Goal: Information Seeking & Learning: Learn about a topic

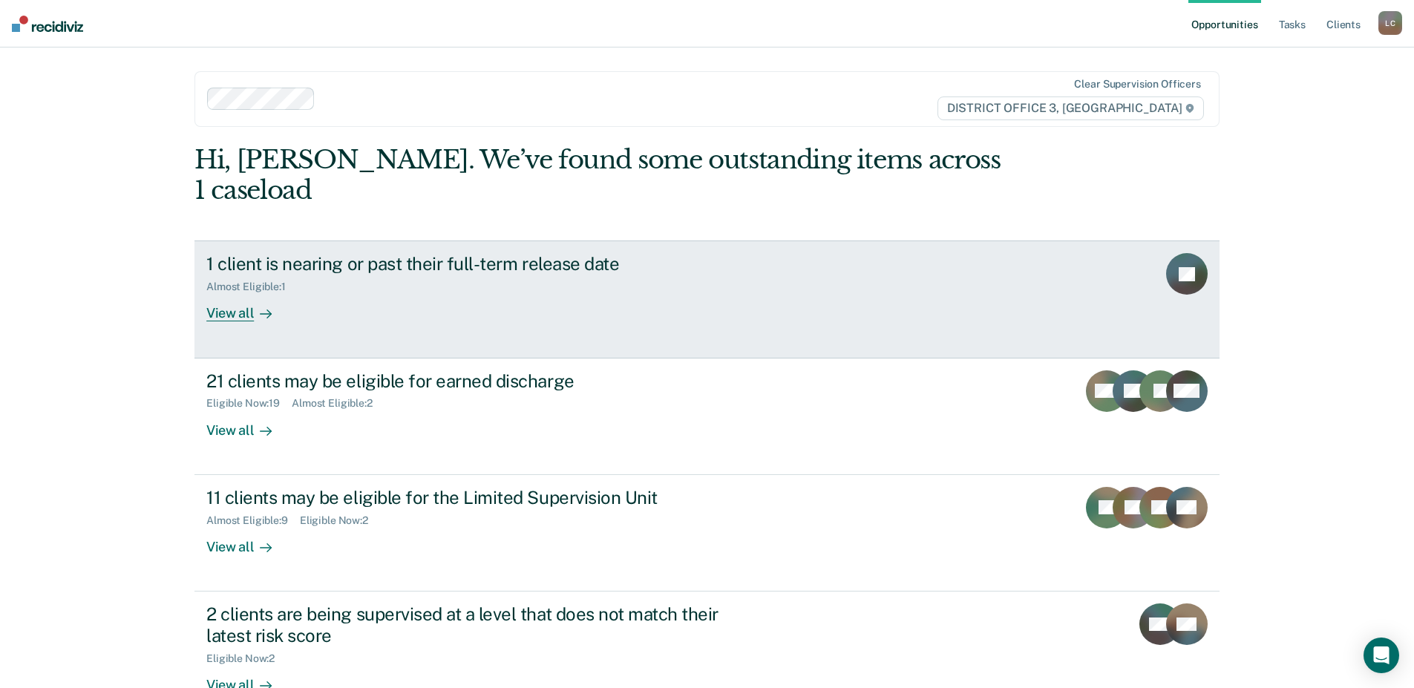
click at [223, 293] on div "View all" at bounding box center [247, 307] width 83 height 29
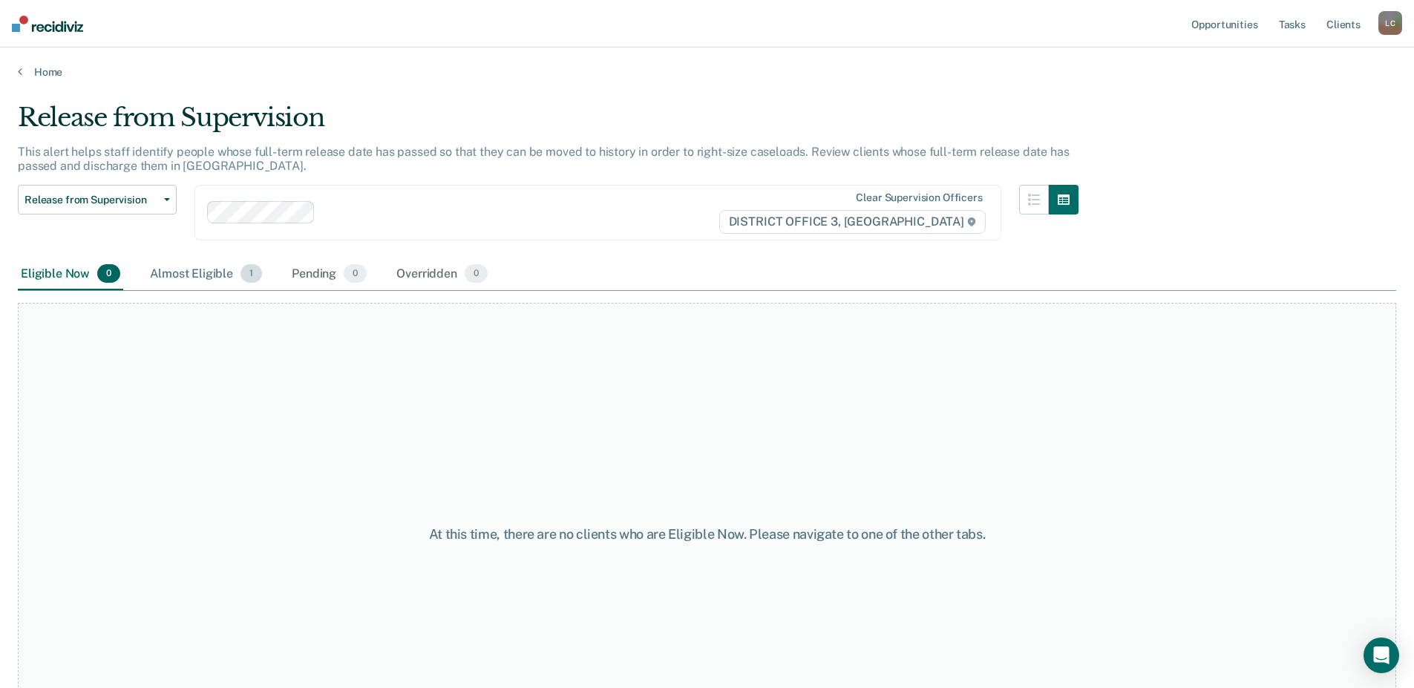
click at [240, 271] on div "Almost Eligible 1" at bounding box center [206, 274] width 118 height 33
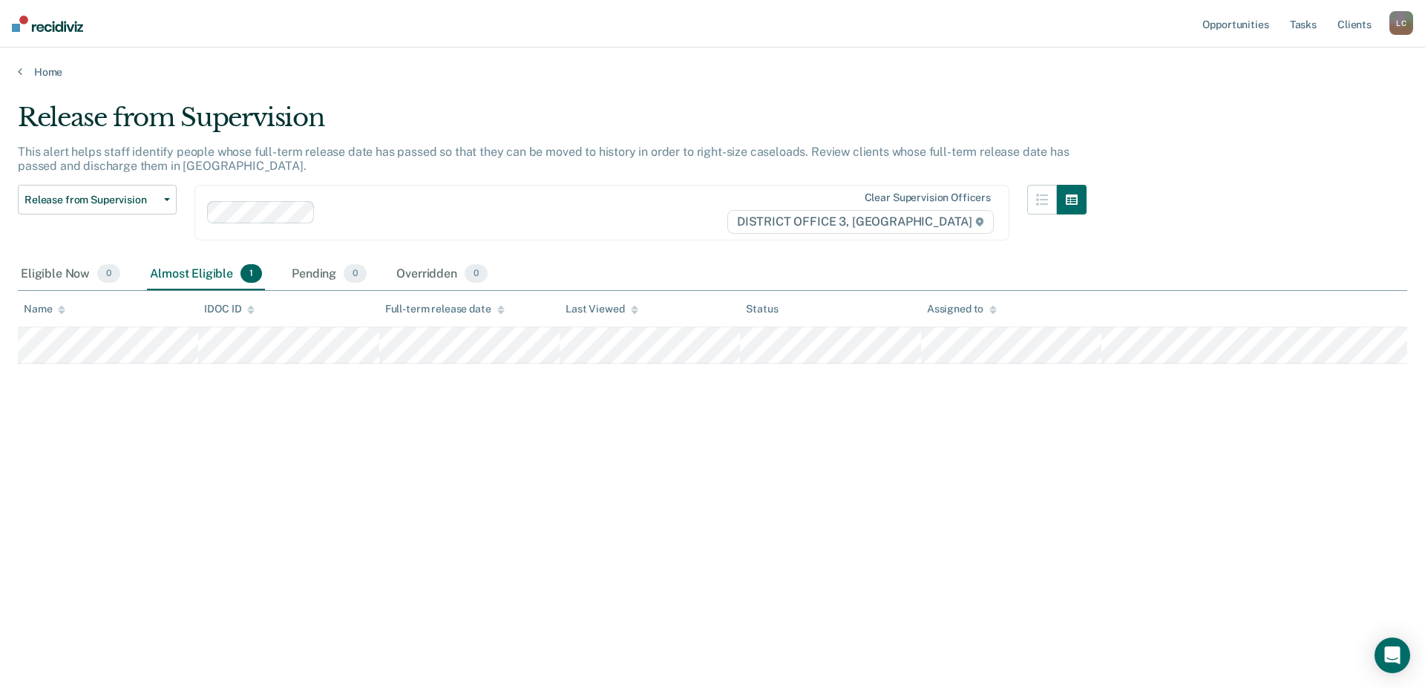
drag, startPoint x: 332, startPoint y: 528, endPoint x: 259, endPoint y: 531, distance: 72.8
click at [330, 528] on div "Release from Supervision This alert helps staff identify people whose full-term…" at bounding box center [713, 339] width 1390 height 474
click at [139, 200] on span "Release from Supervision" at bounding box center [91, 200] width 134 height 13
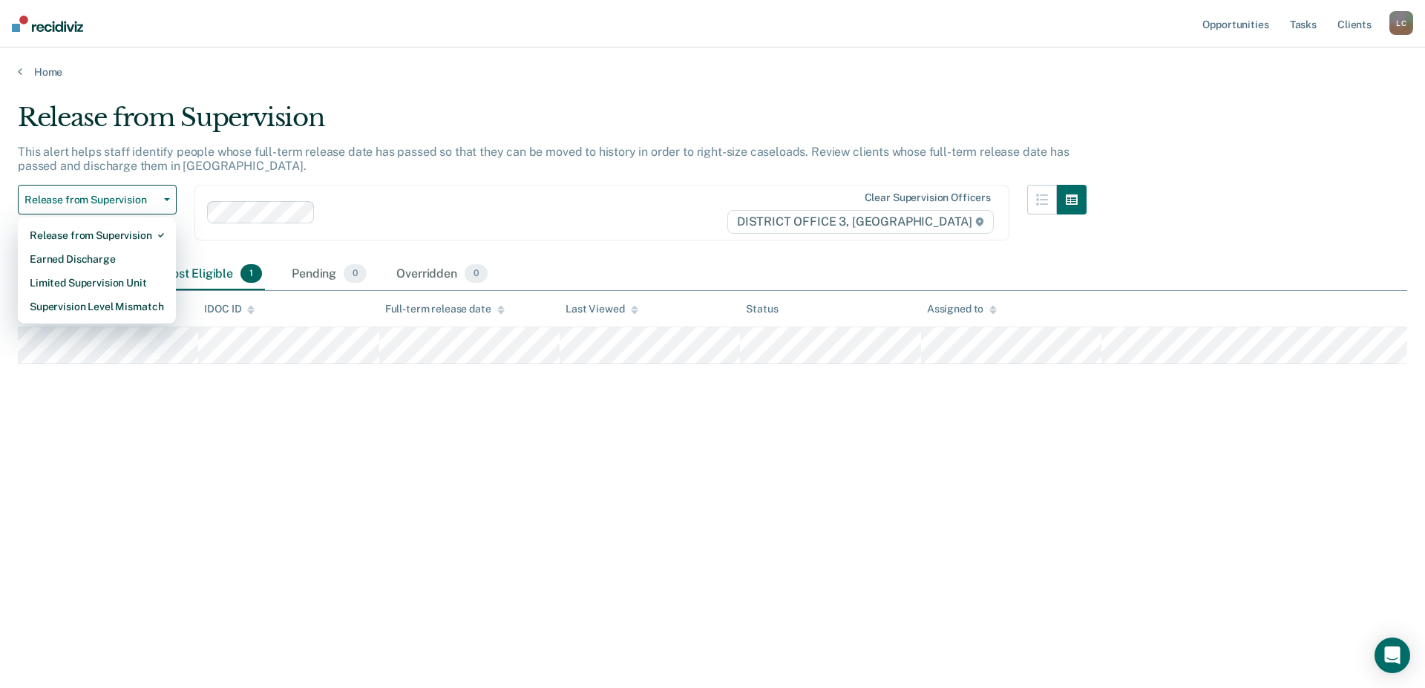
click at [518, 206] on div at bounding box center [523, 212] width 405 height 17
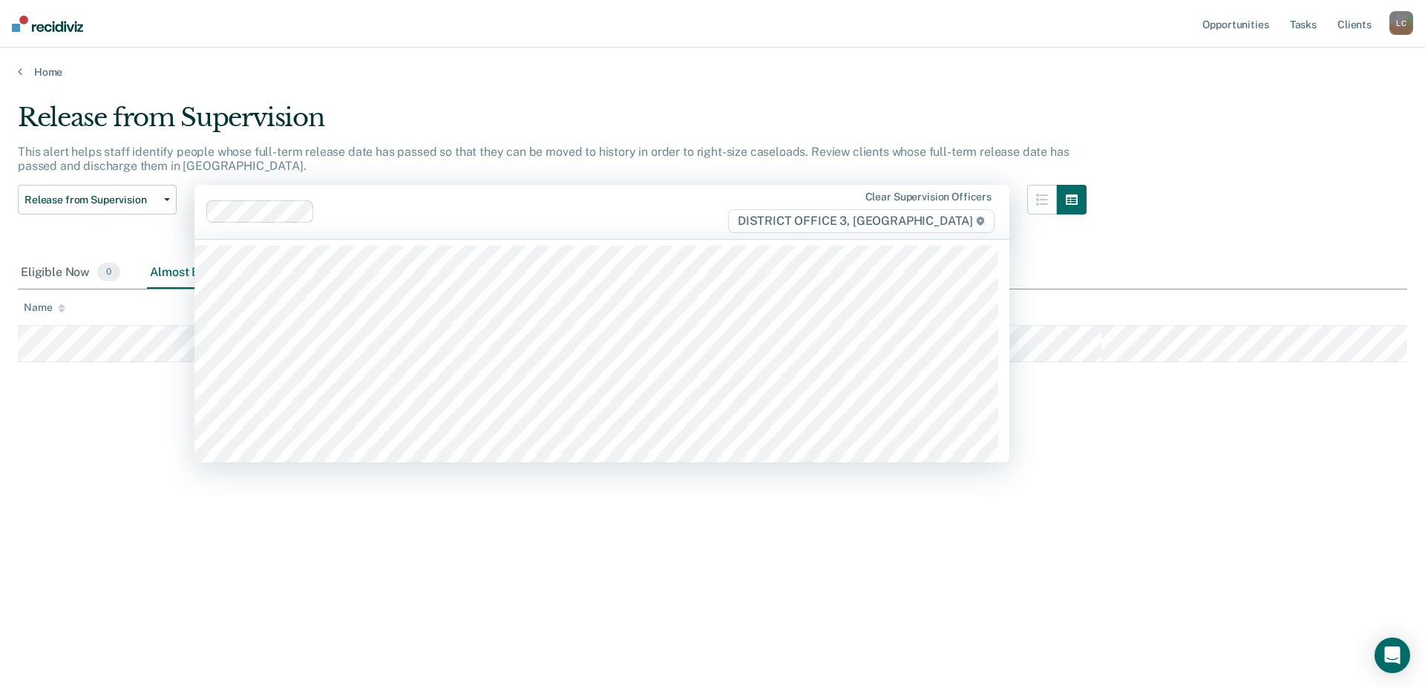
click at [62, 449] on div "Release from Supervision This alert helps staff identify people whose full-term…" at bounding box center [713, 339] width 1390 height 474
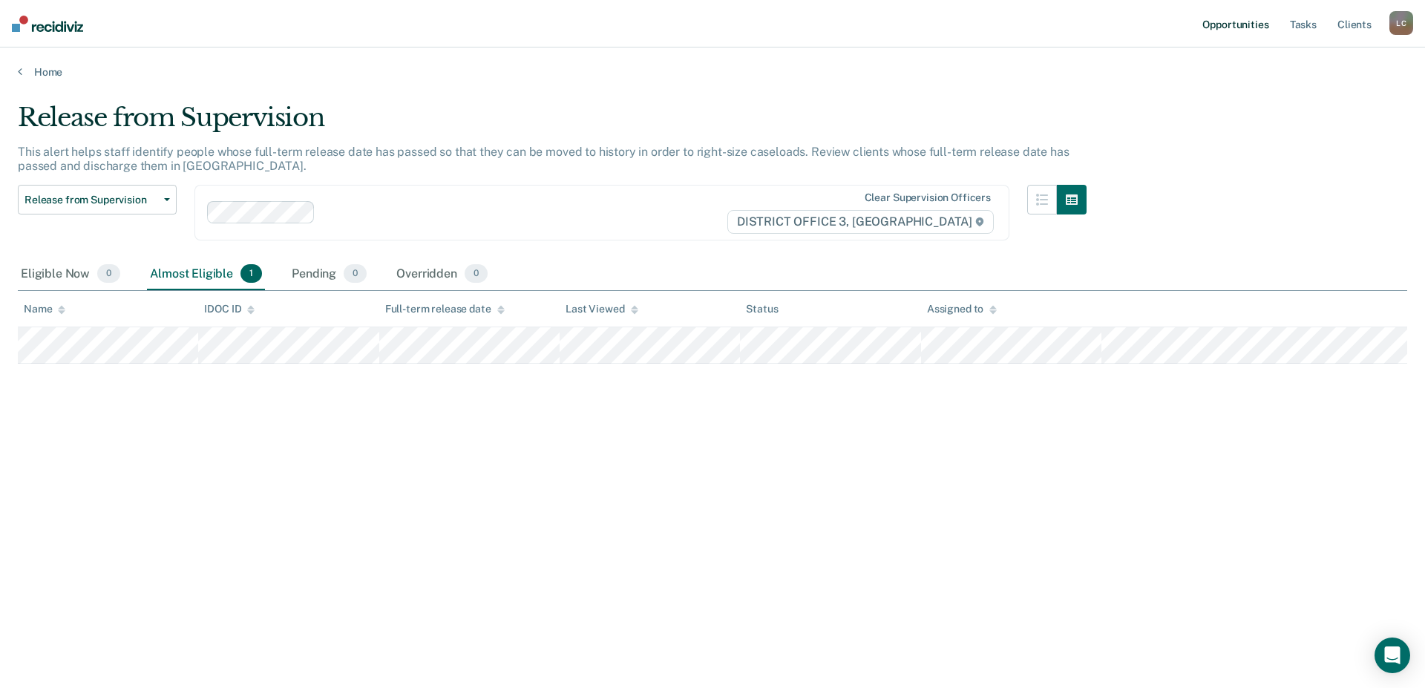
click at [1255, 24] on link "Opportunities" at bounding box center [1236, 24] width 72 height 48
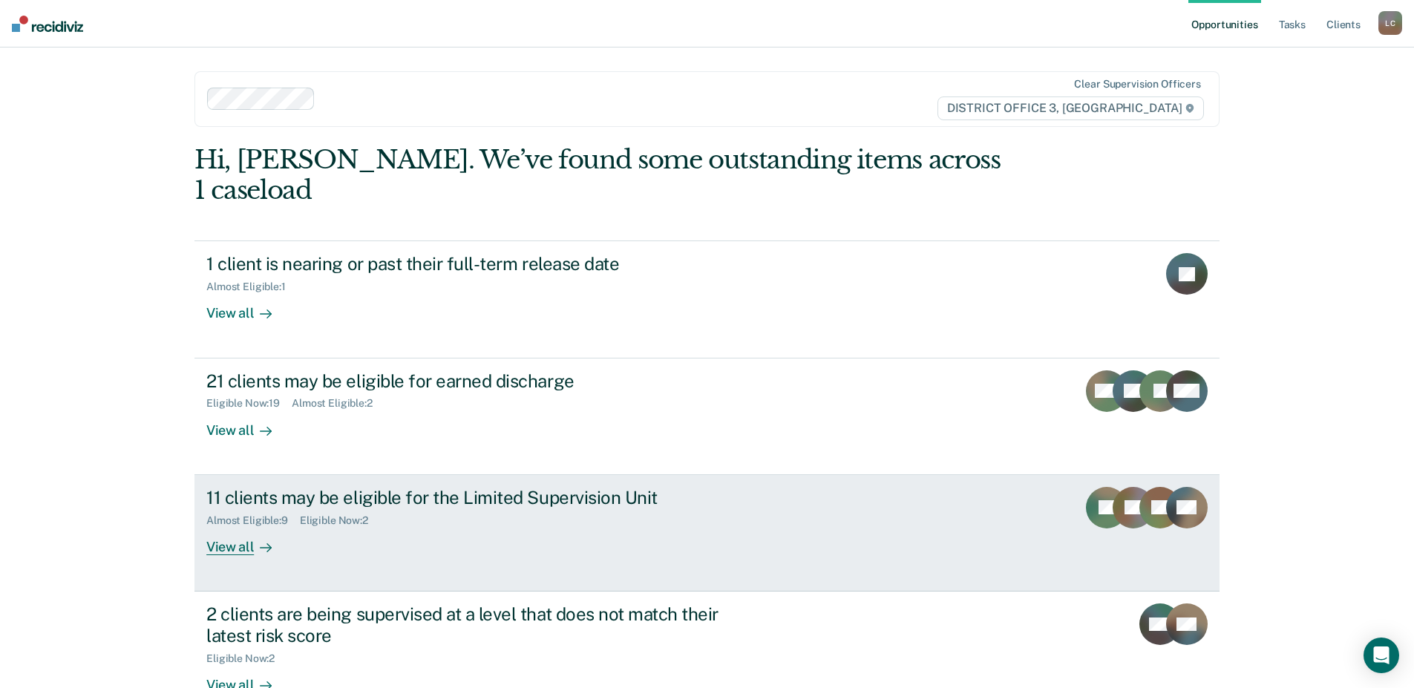
click at [238, 526] on div "View all" at bounding box center [247, 540] width 83 height 29
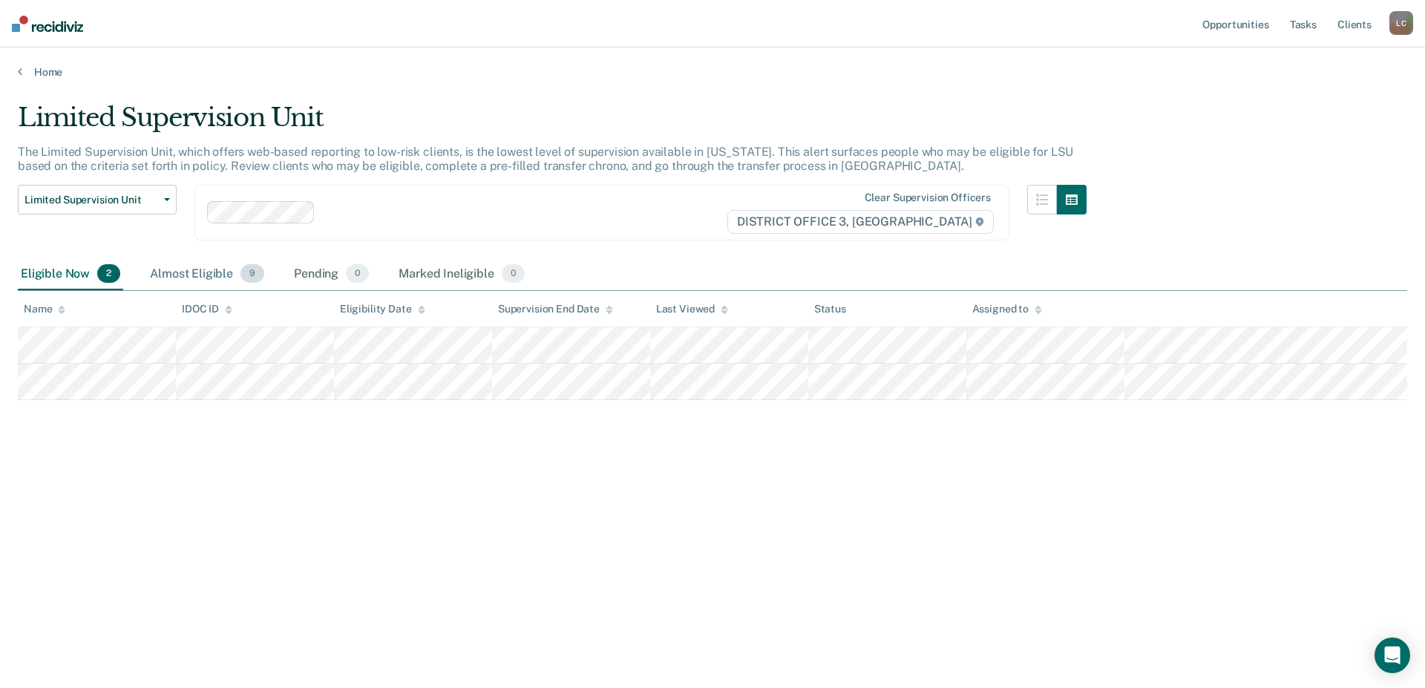
click at [249, 270] on span "9" at bounding box center [253, 273] width 24 height 19
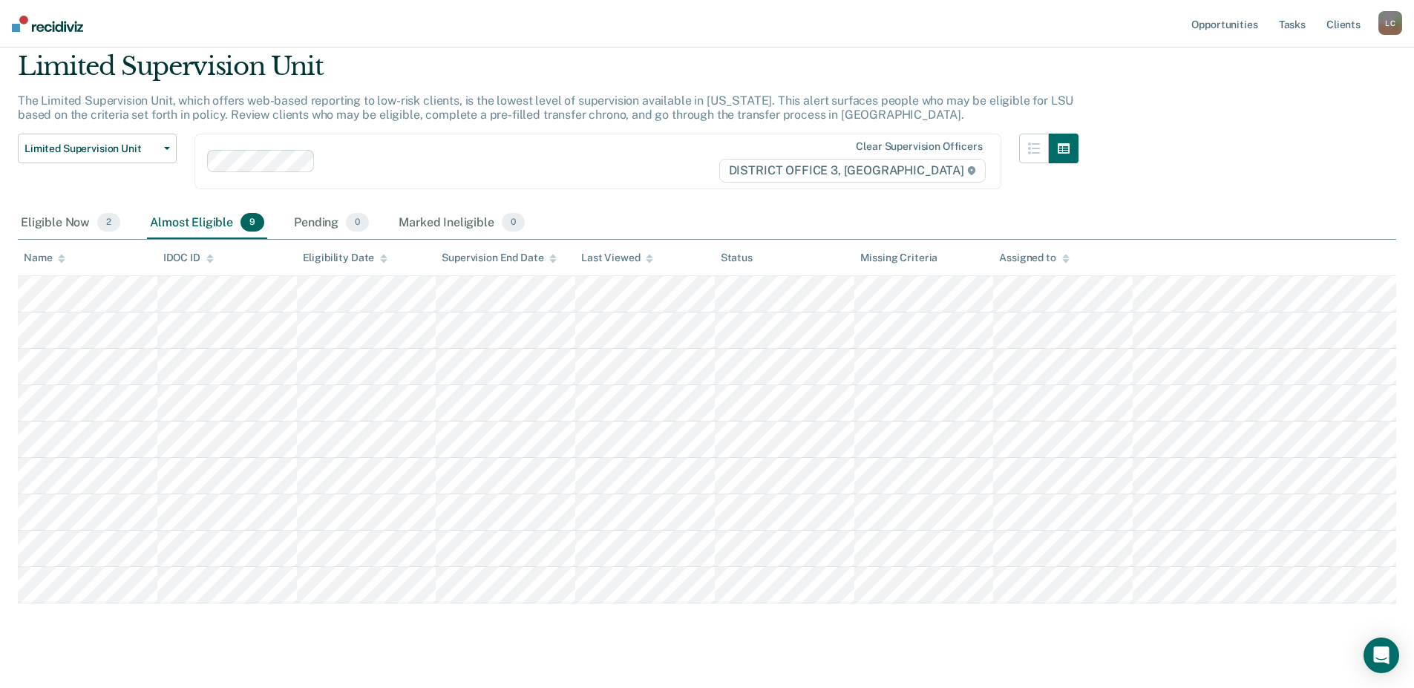
scroll to position [73, 0]
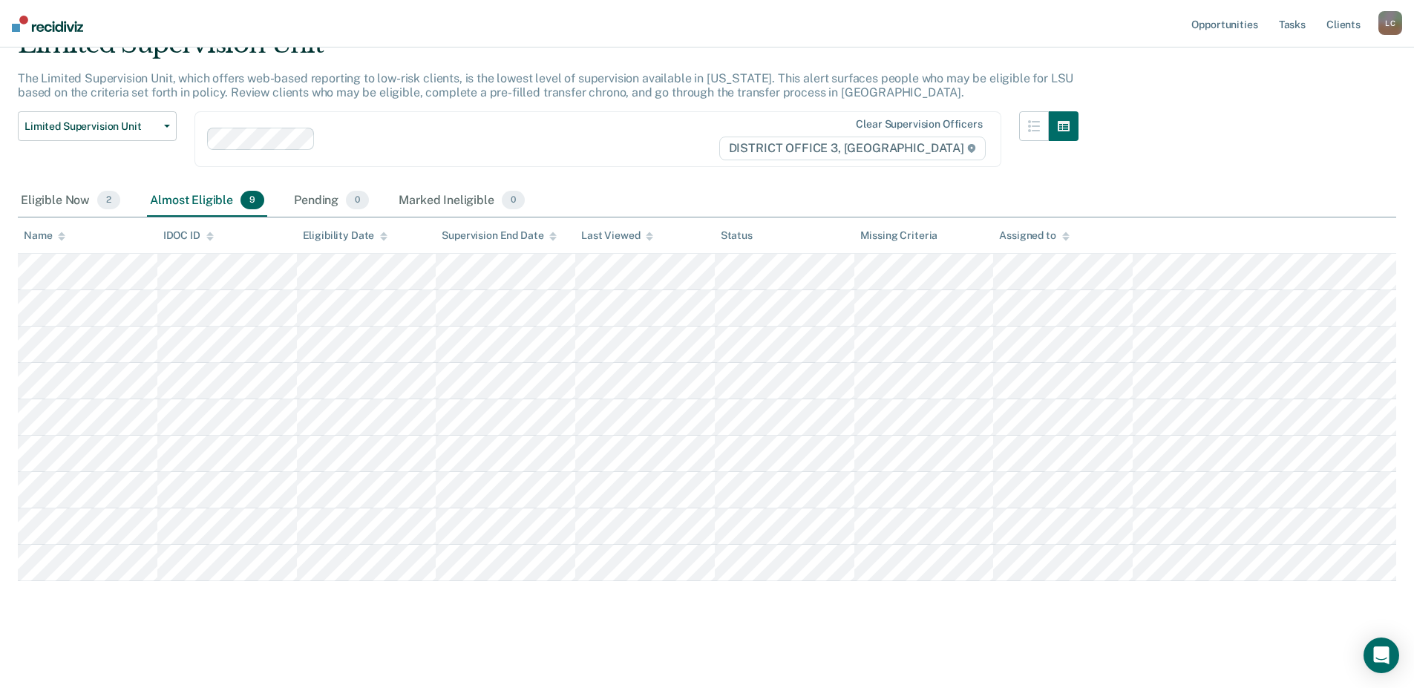
drag, startPoint x: 405, startPoint y: 651, endPoint x: 387, endPoint y: 642, distance: 20.6
click at [405, 650] on main "Limited Supervision Unit The Limited Supervision Unit, which offers web-based r…" at bounding box center [707, 344] width 1414 height 679
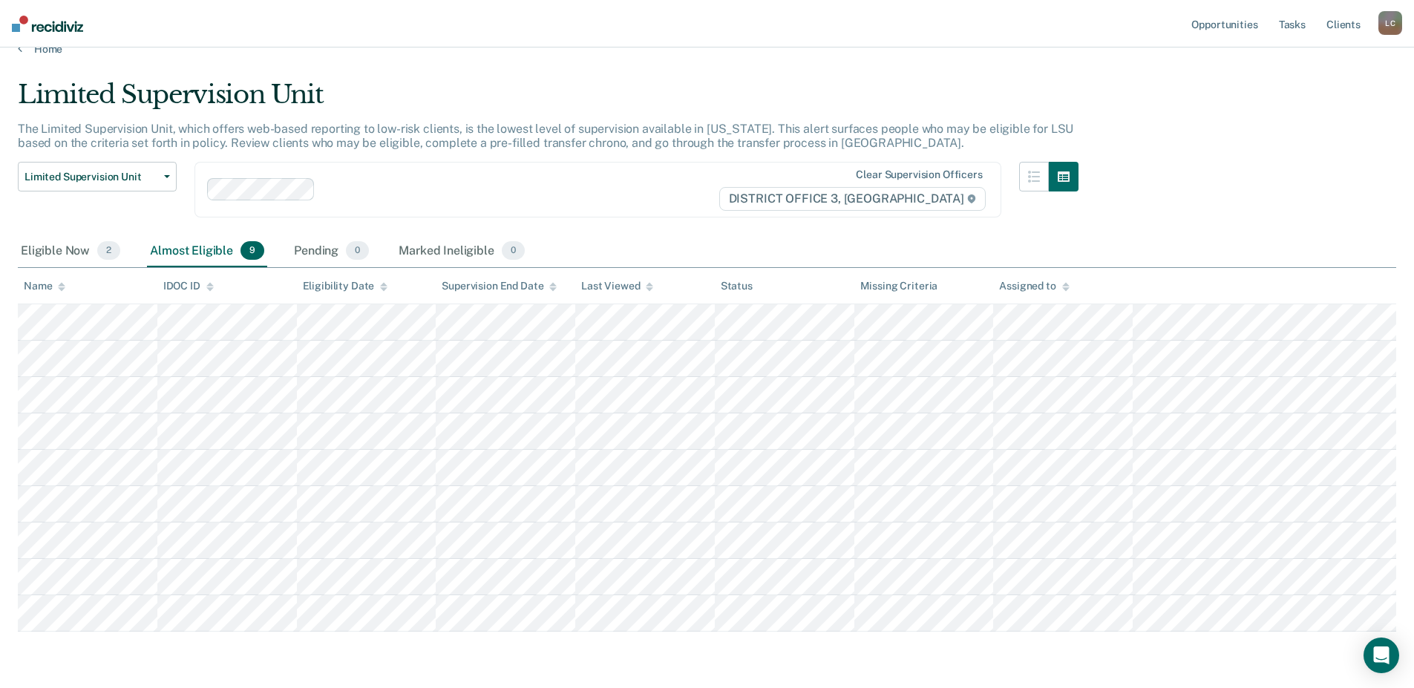
scroll to position [0, 0]
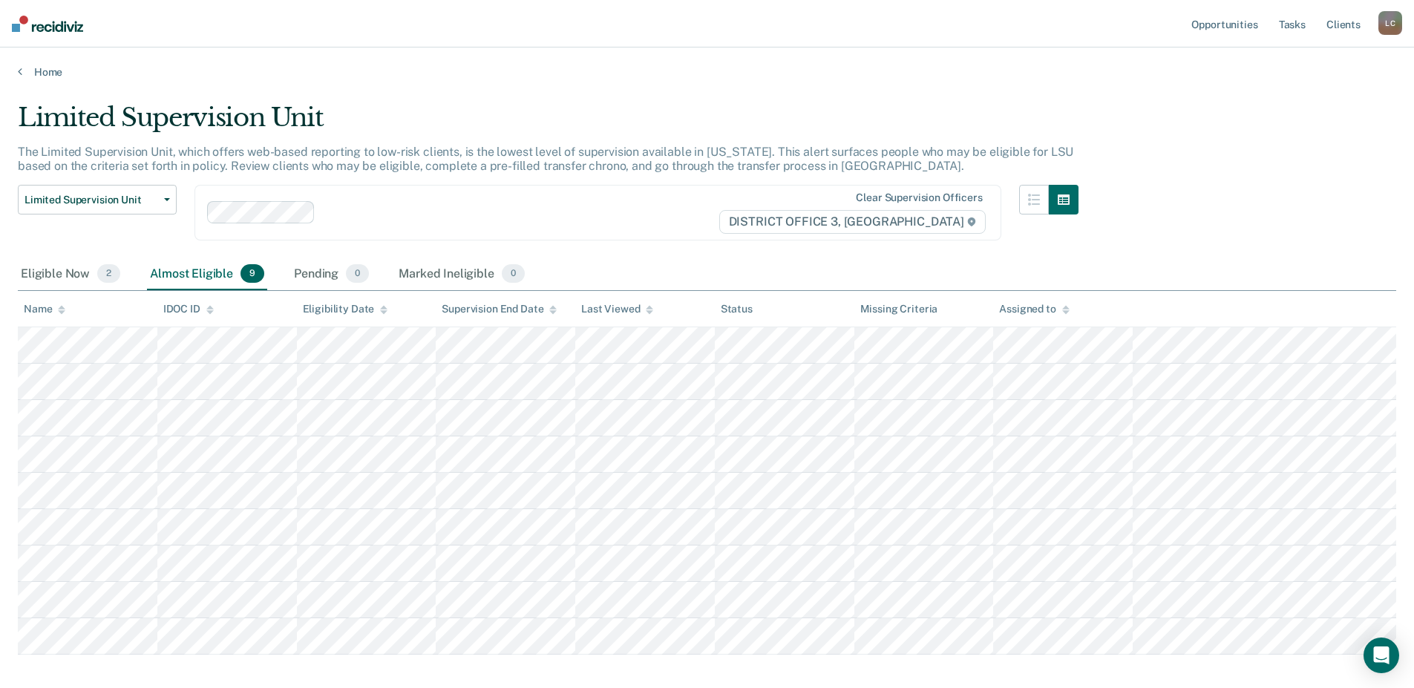
click at [702, 212] on div at bounding box center [519, 212] width 396 height 17
click at [612, 114] on div "Limited Supervision Unit" at bounding box center [548, 123] width 1061 height 42
click at [486, 90] on main "Limited Supervision Unit The Limited Supervision Unit, which offers web-based r…" at bounding box center [707, 418] width 1414 height 679
